Goal: Transaction & Acquisition: Obtain resource

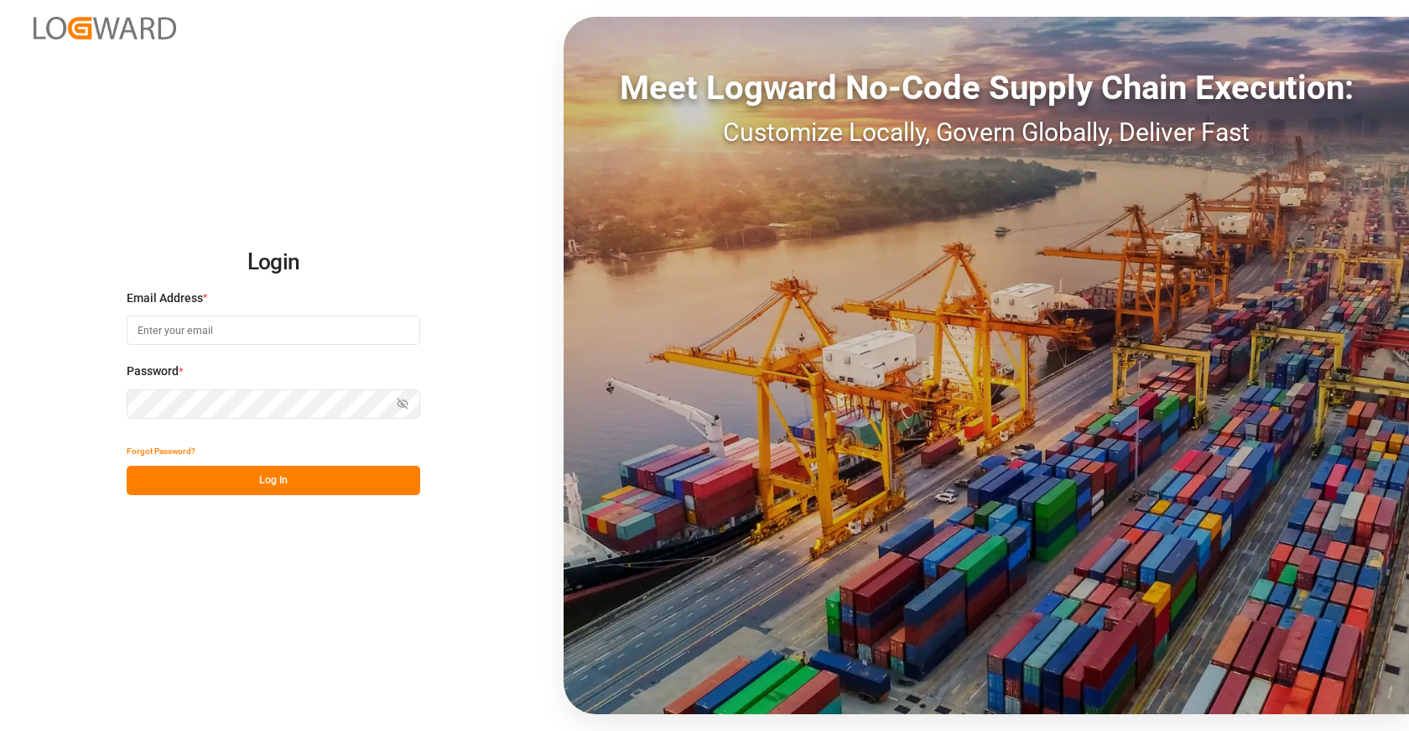
type input "[EMAIL_ADDRESS][DOMAIN_NAME]"
click at [299, 473] on button "Log In" at bounding box center [274, 480] width 294 height 29
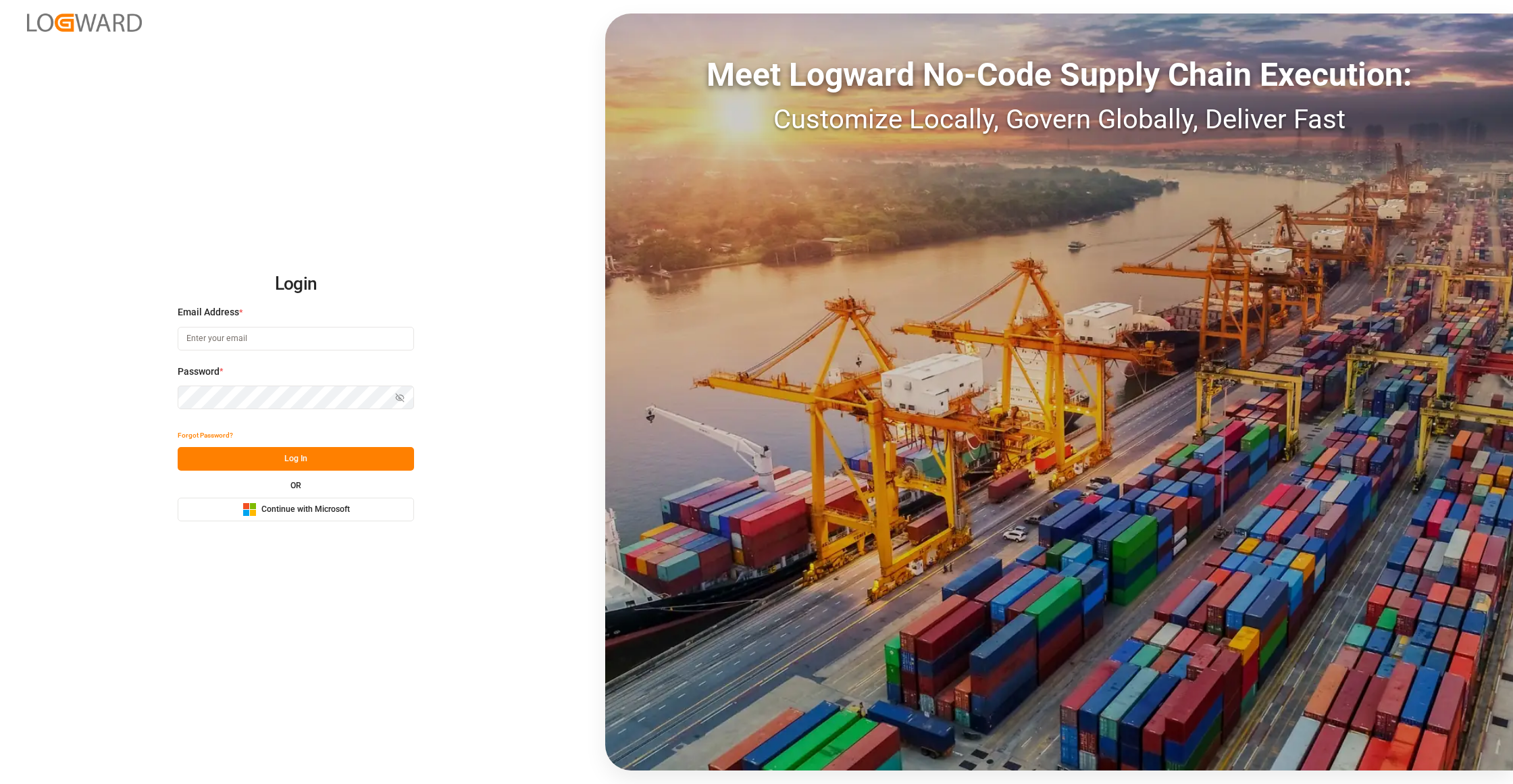
type input "[EMAIL_ADDRESS][DOMAIN_NAME]"
click at [346, 459] on button "Log In" at bounding box center [296, 458] width 237 height 23
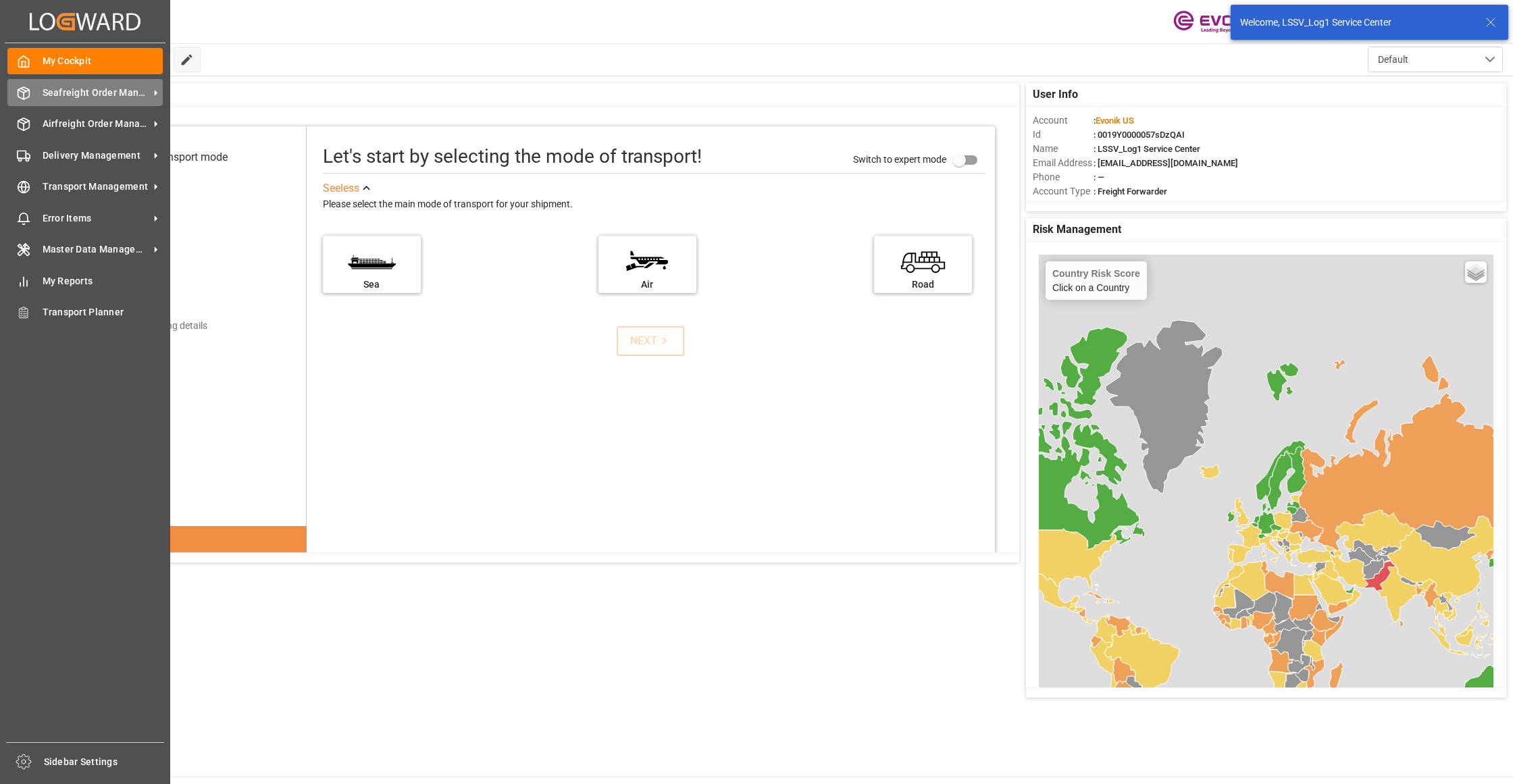
click at [90, 89] on span "Seafreight Order Management" at bounding box center [96, 93] width 107 height 14
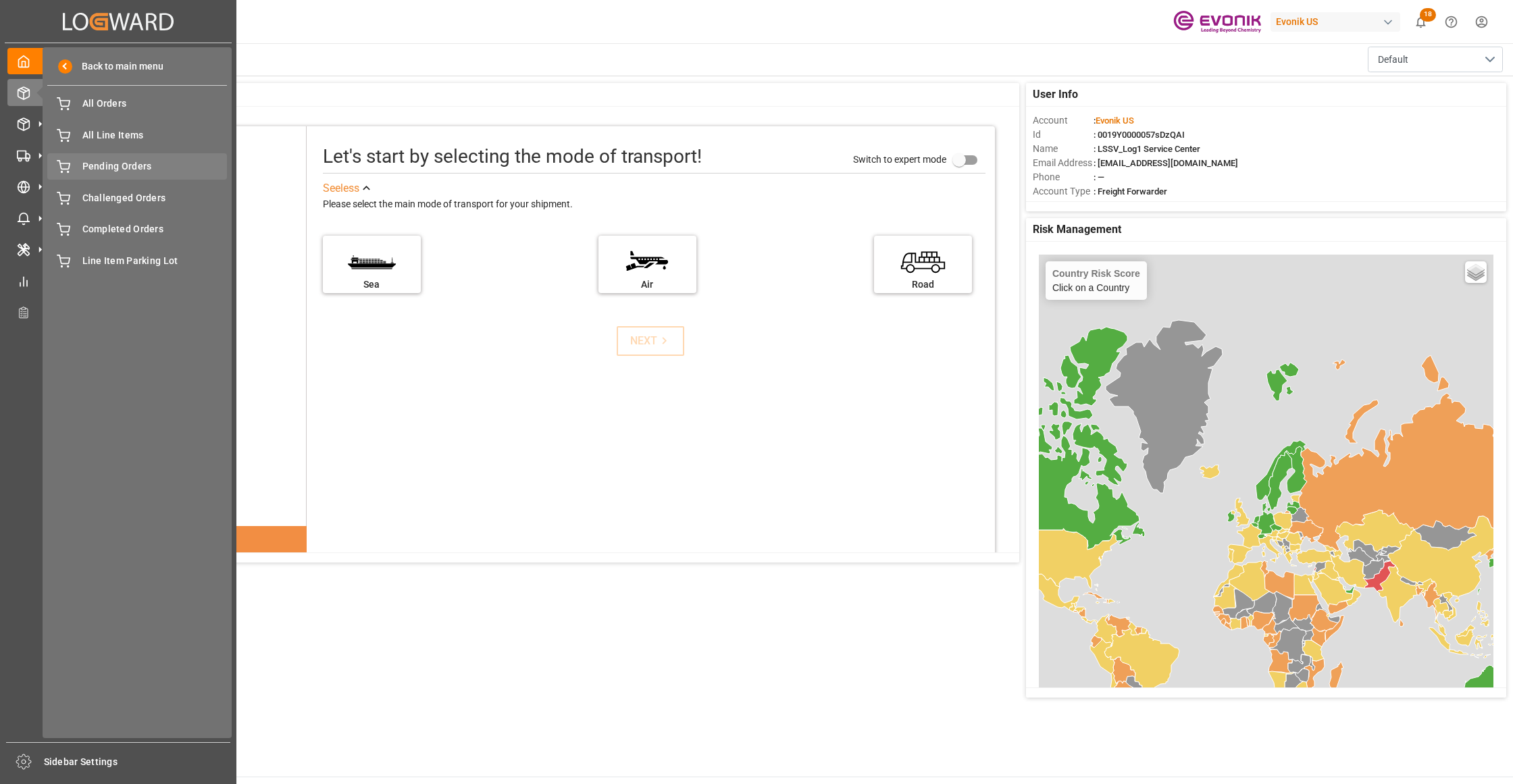
click at [127, 167] on span "Pending Orders" at bounding box center [155, 167] width 145 height 14
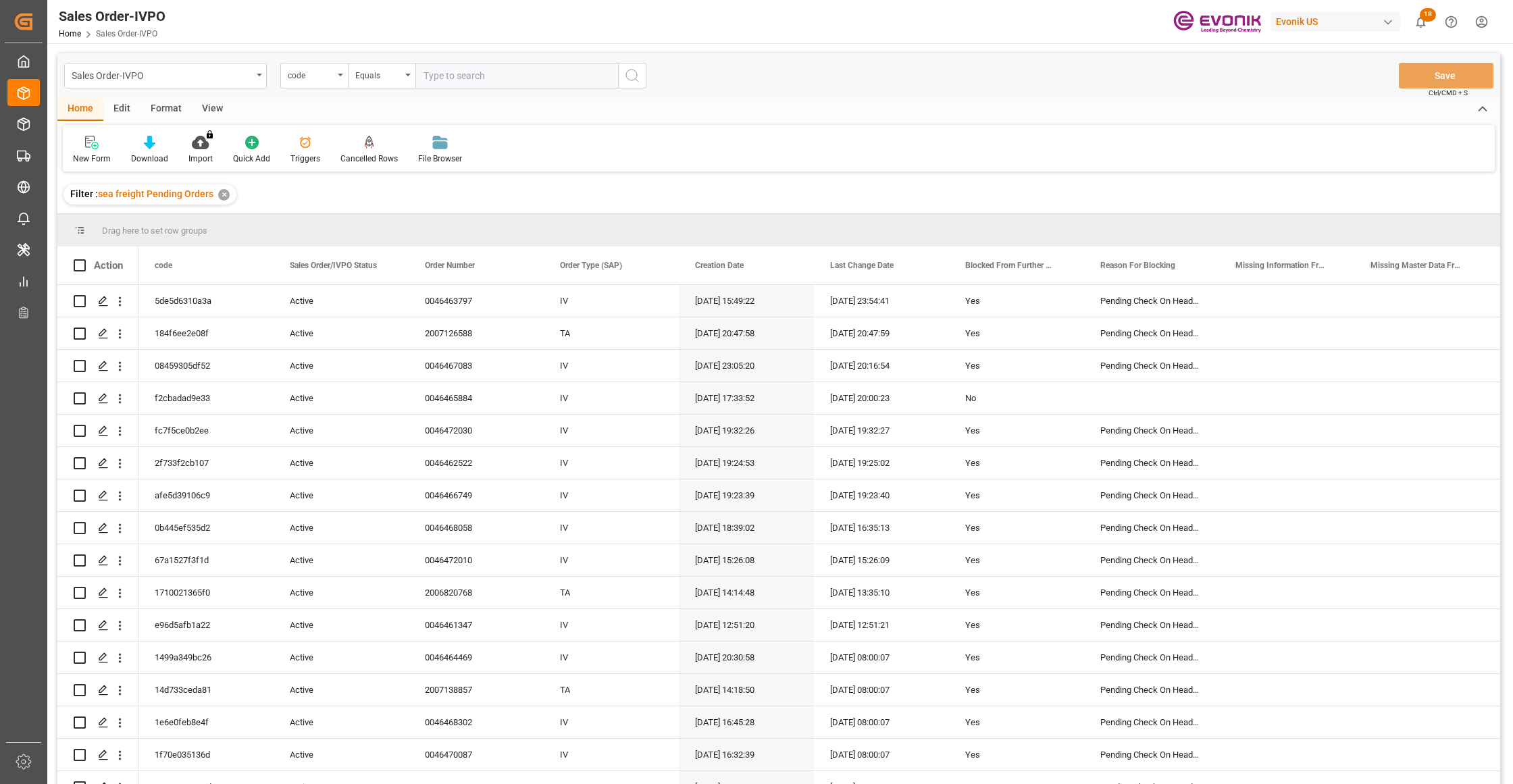
click at [212, 107] on div "View" at bounding box center [212, 109] width 41 height 23
click at [150, 145] on icon at bounding box center [153, 142] width 14 height 14
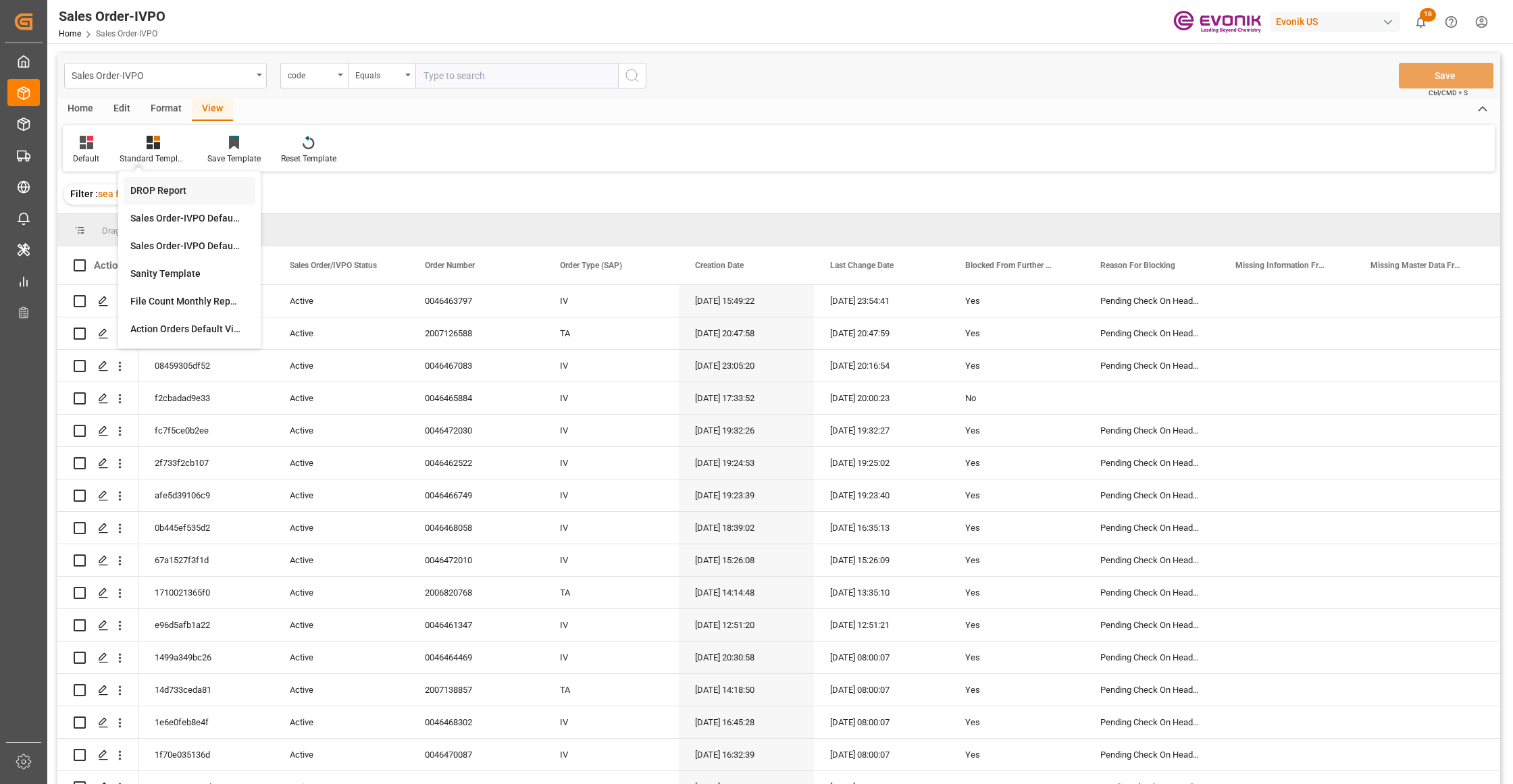
click at [169, 192] on div "DROP Report" at bounding box center [189, 191] width 118 height 14
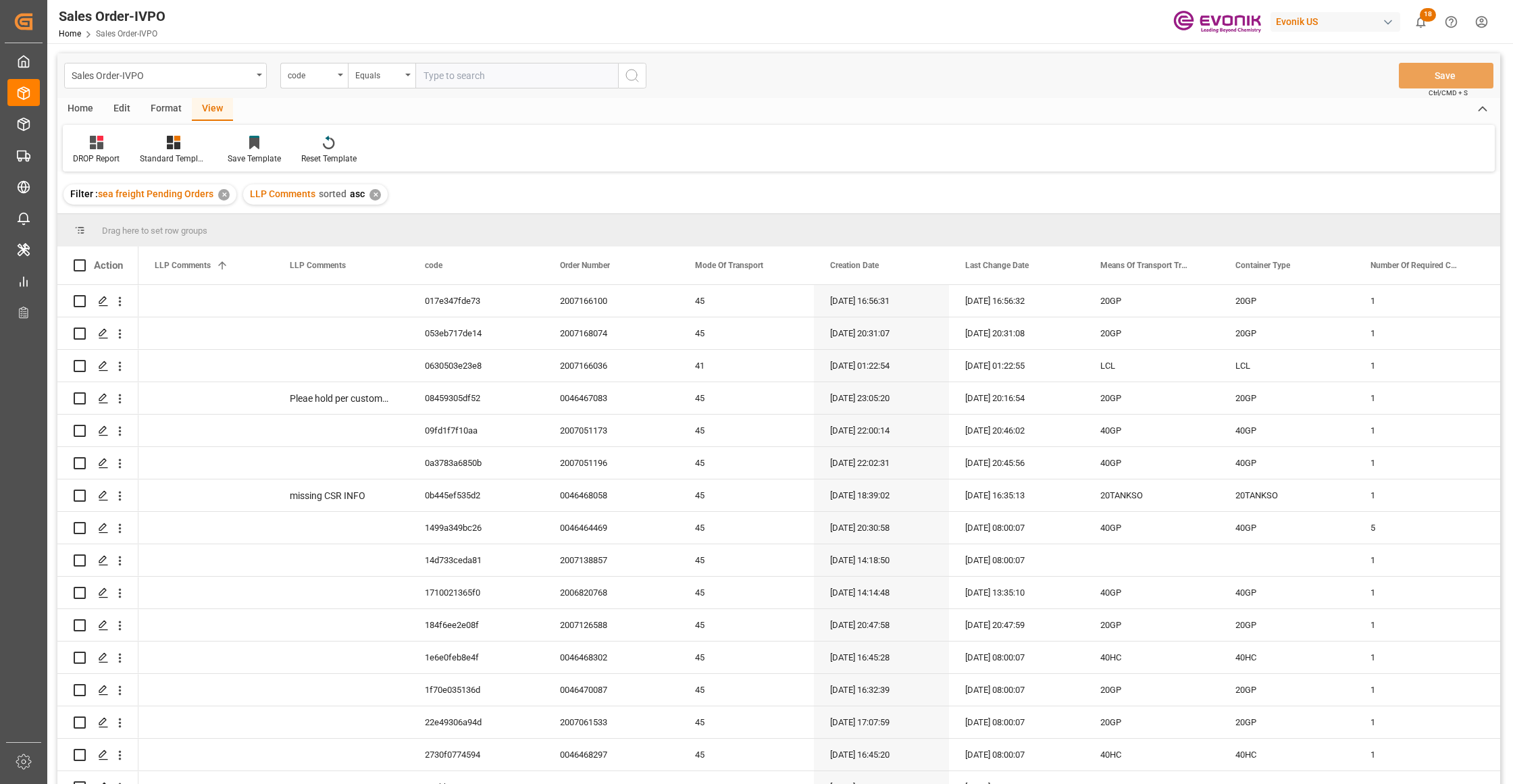
click at [76, 106] on div "Home" at bounding box center [80, 109] width 46 height 23
click at [213, 103] on div "View" at bounding box center [212, 109] width 41 height 23
click at [179, 145] on icon at bounding box center [173, 142] width 14 height 14
click at [182, 184] on div "DROP Report" at bounding box center [209, 191] width 118 height 14
click at [89, 107] on div "Home" at bounding box center [80, 109] width 46 height 23
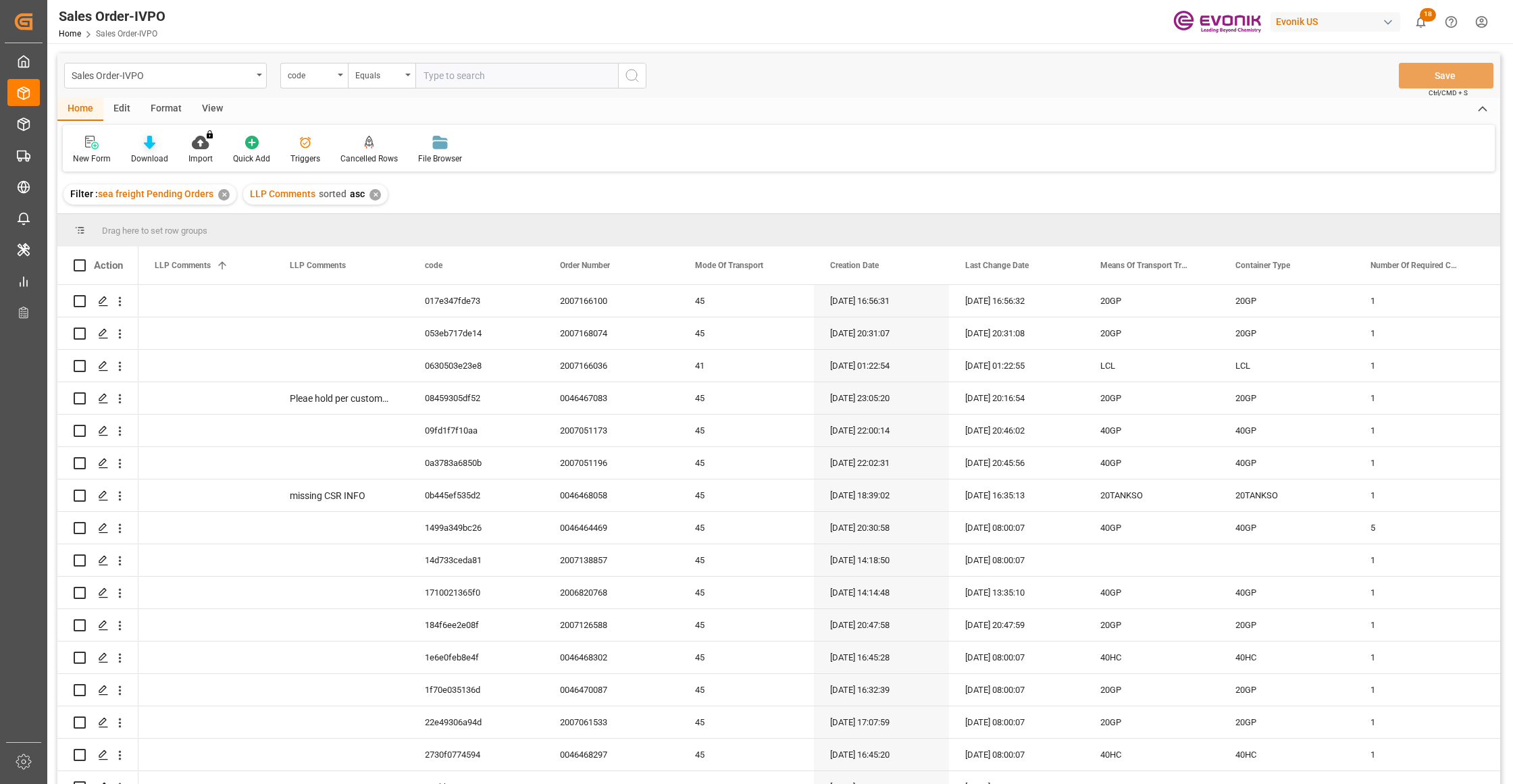
click at [150, 153] on div "Download" at bounding box center [150, 159] width 37 height 12
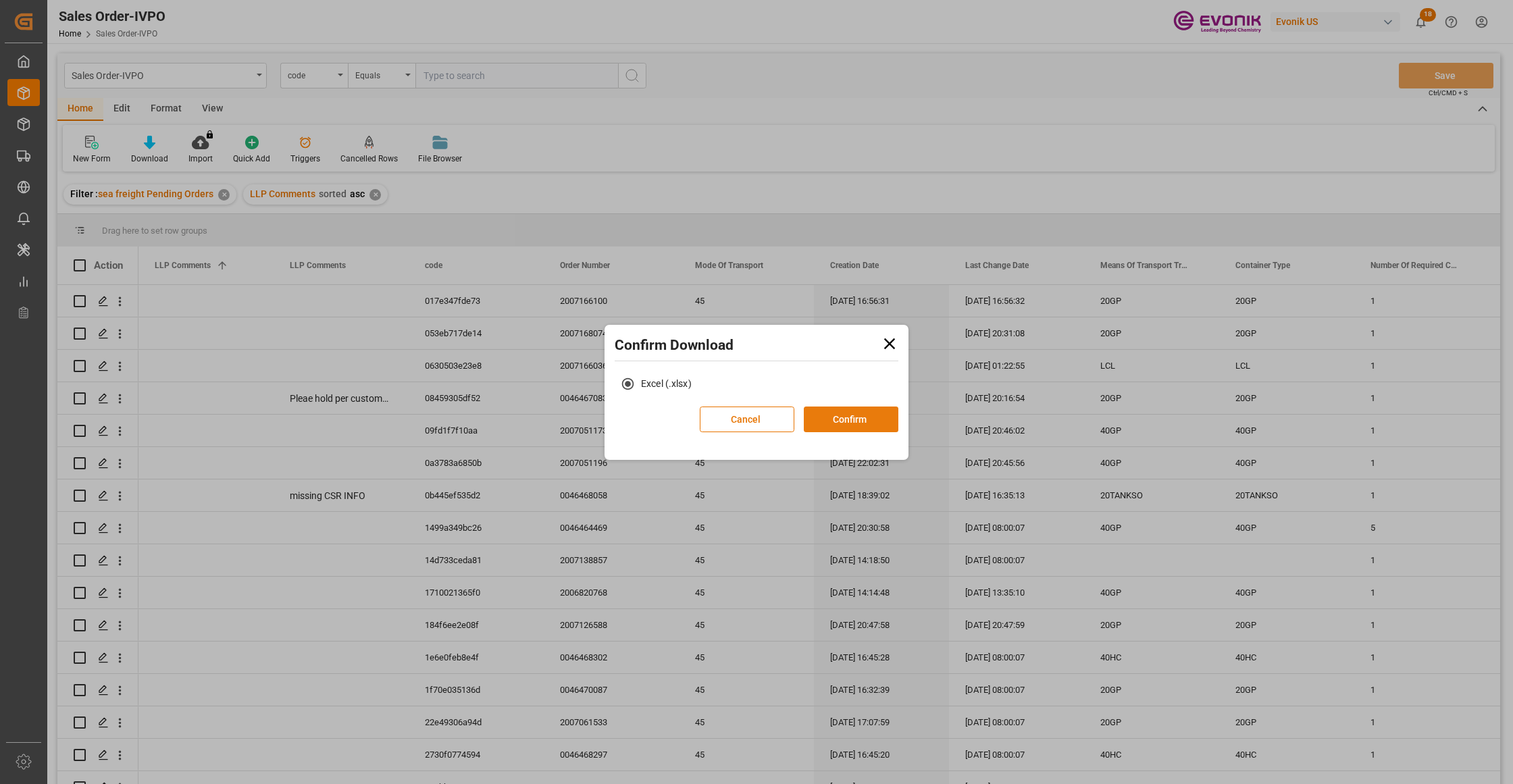
click at [854, 419] on button "Confirm" at bounding box center [850, 419] width 94 height 26
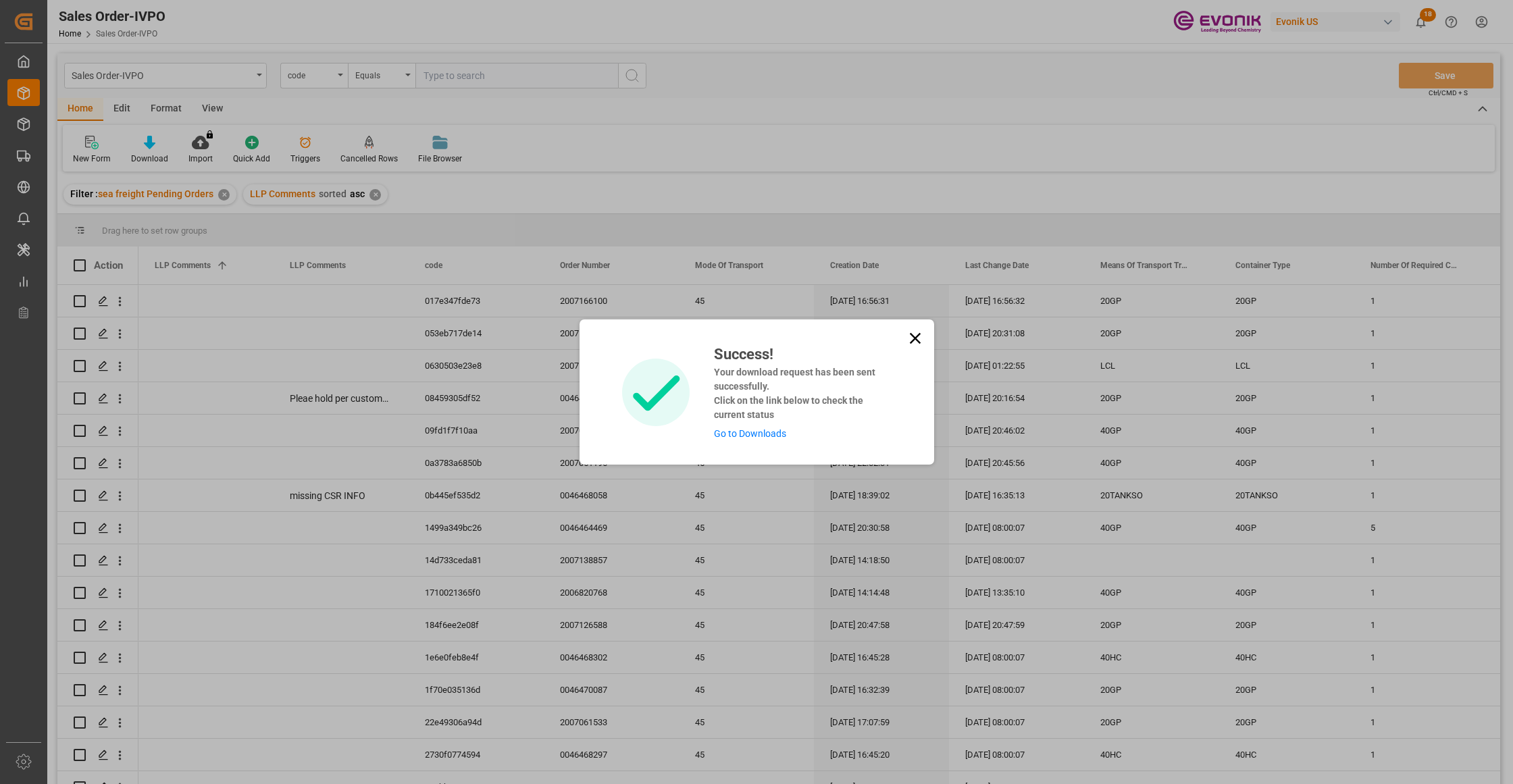
click at [765, 433] on link "Go to Downloads" at bounding box center [750, 433] width 72 height 10
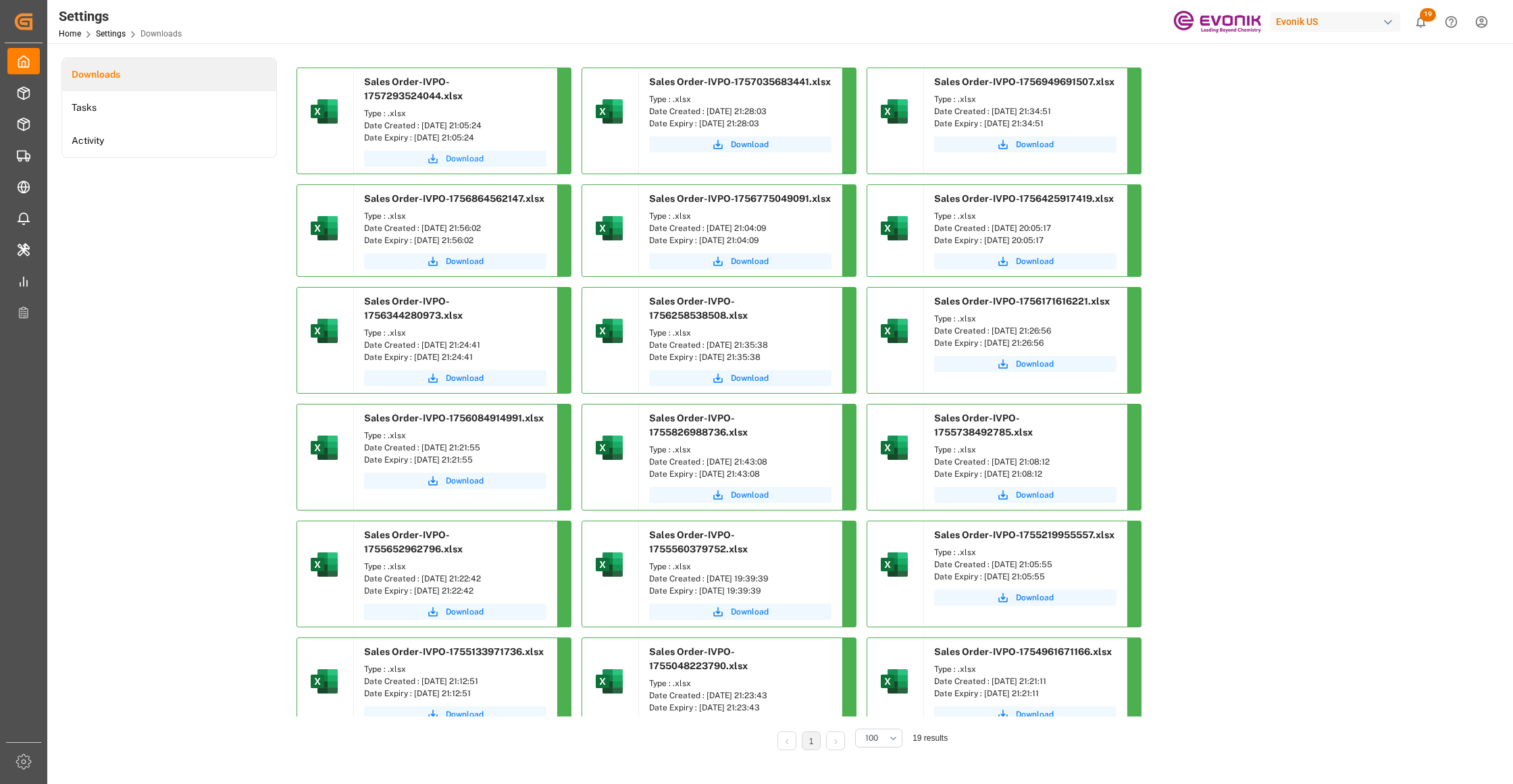
click at [435, 153] on icon "submit" at bounding box center [432, 159] width 12 height 12
